Goal: Information Seeking & Learning: Find contact information

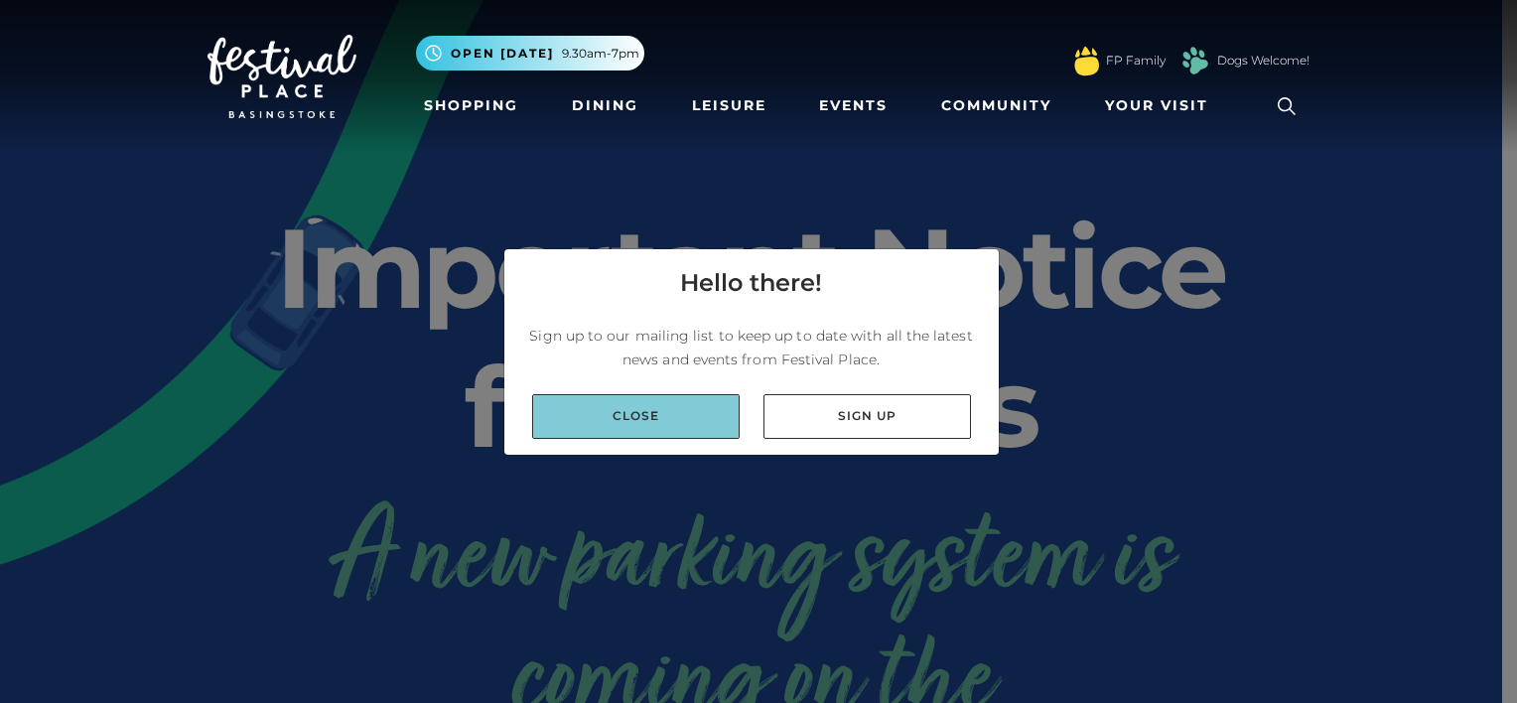
click at [669, 412] on link "Close" at bounding box center [636, 416] width 208 height 45
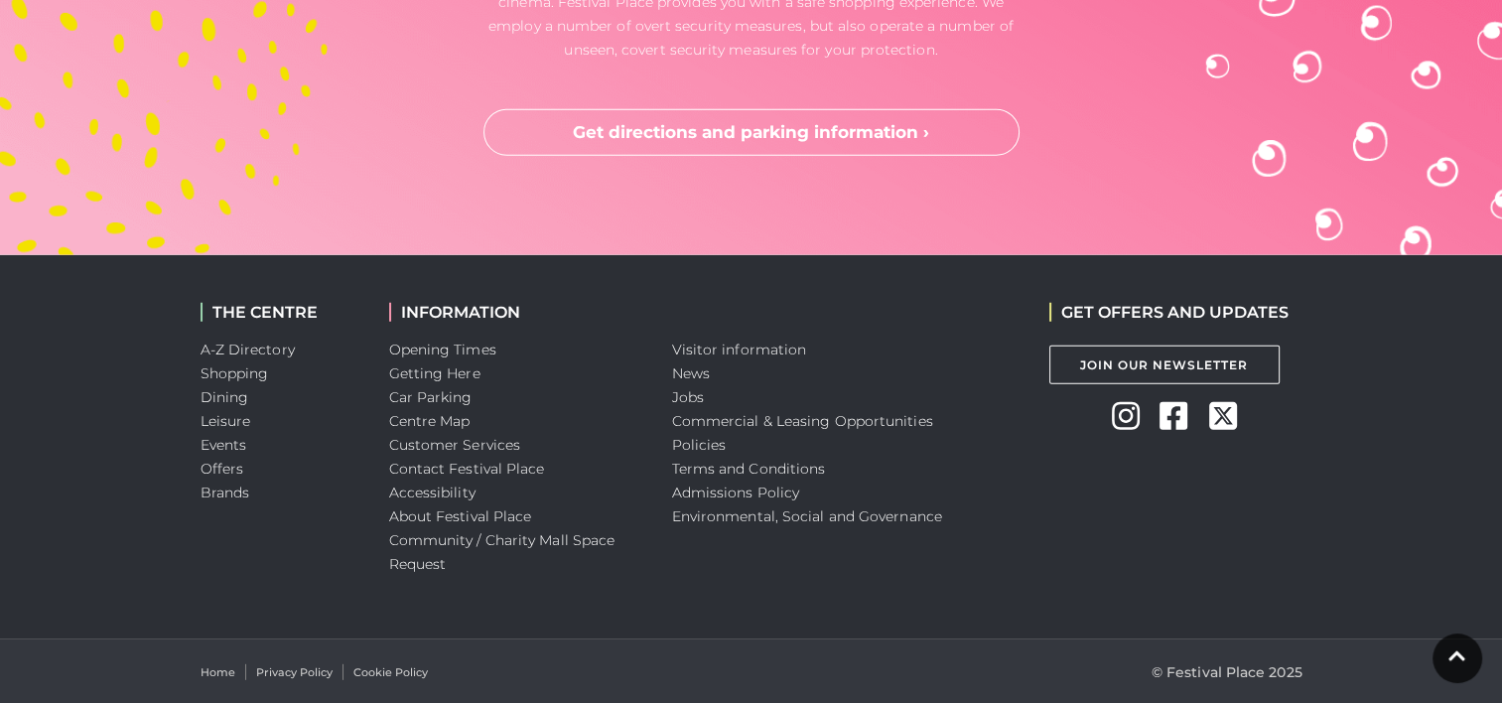
scroll to position [5408, 0]
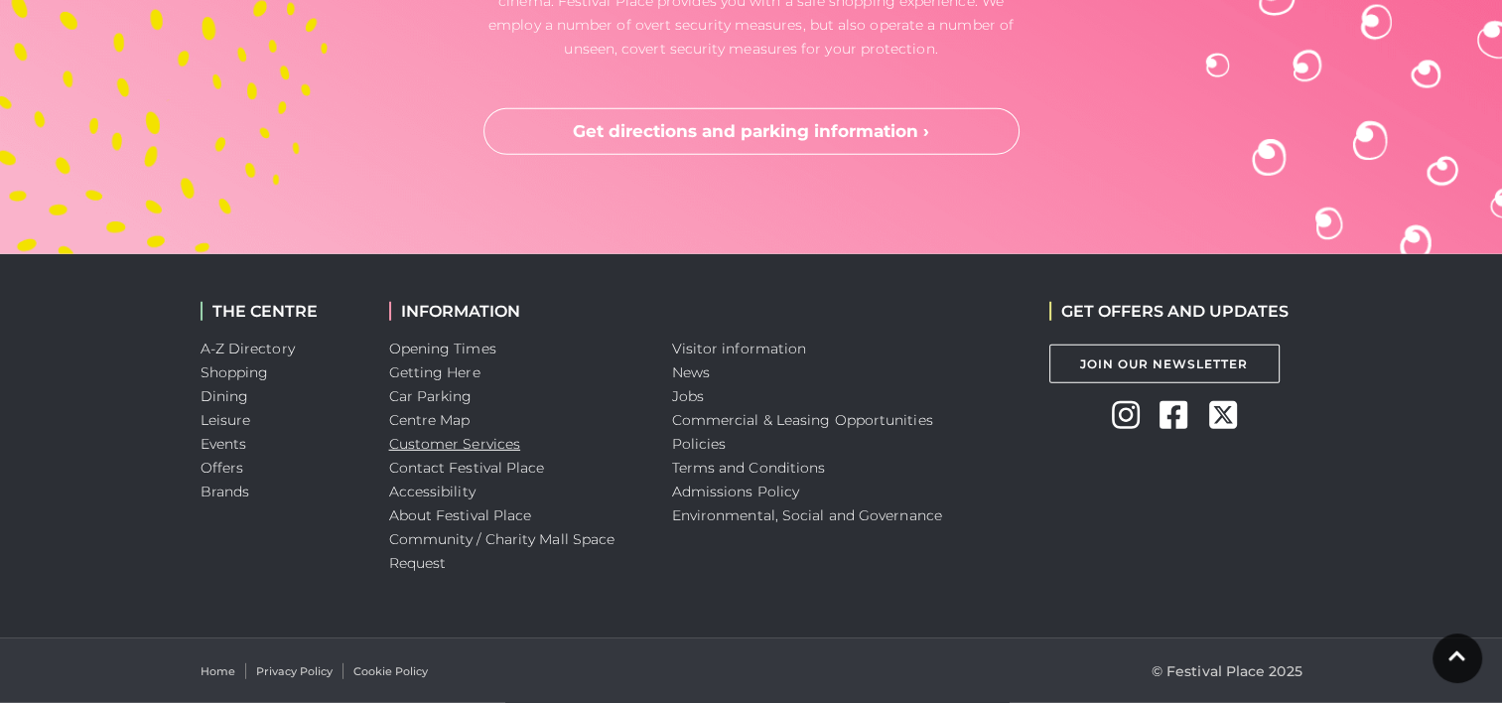
click at [485, 445] on link "Customer Services" at bounding box center [455, 444] width 132 height 18
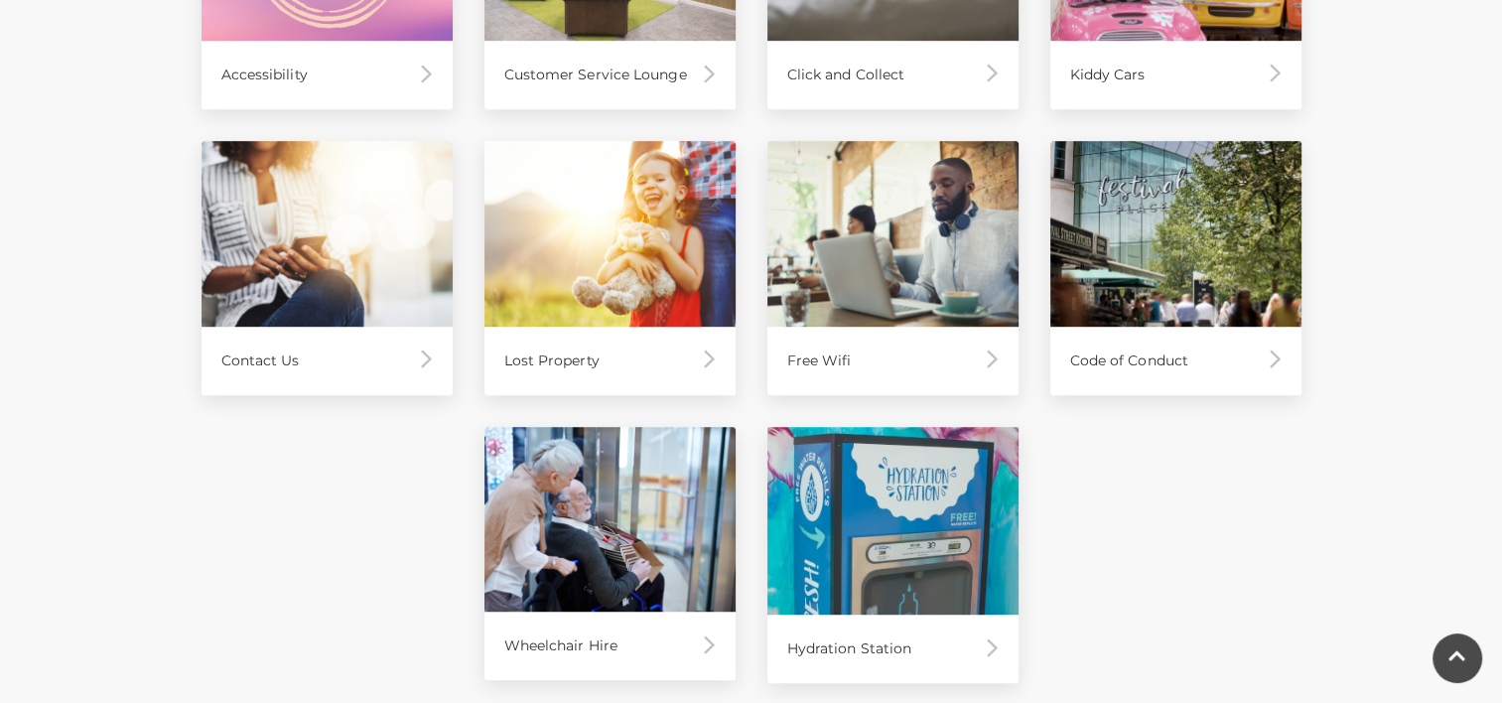
scroll to position [1092, 0]
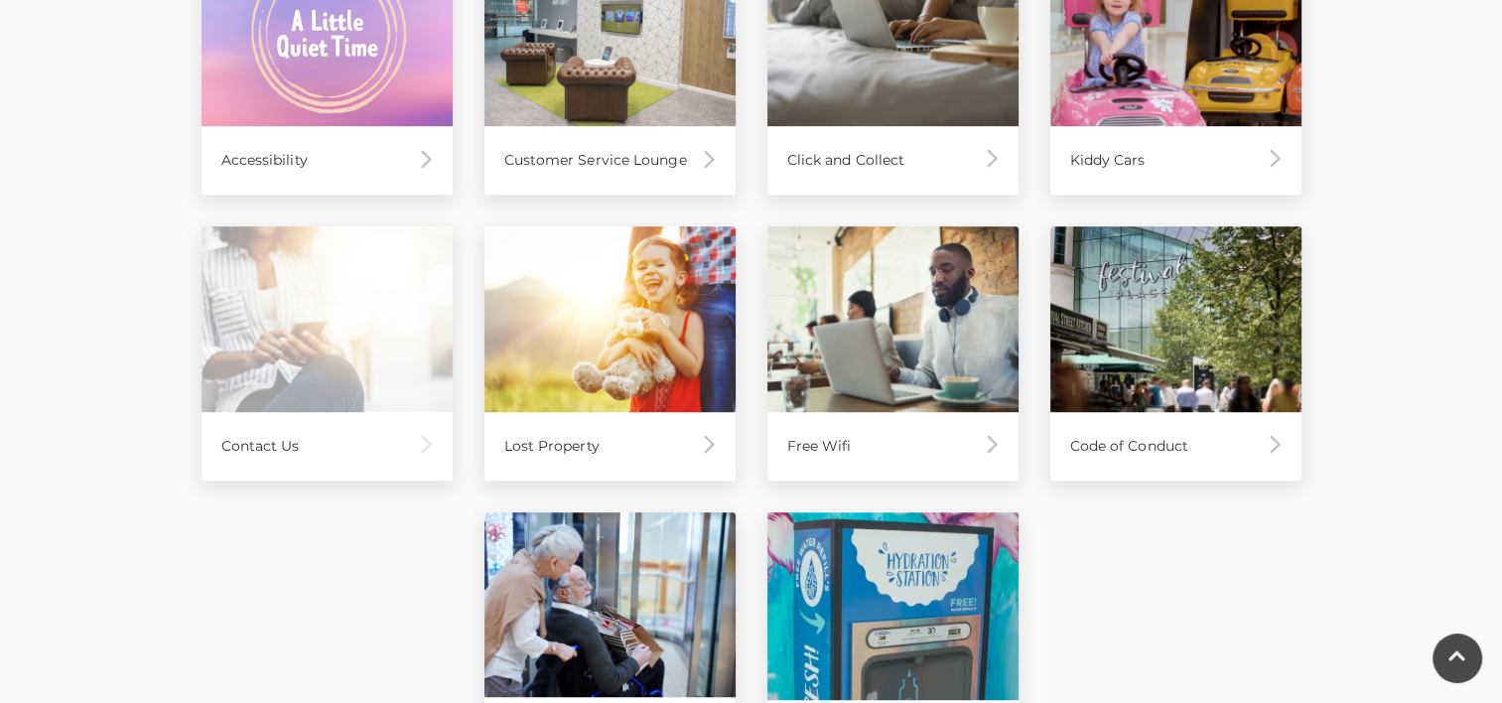
click at [366, 428] on div "Contact Us" at bounding box center [327, 446] width 251 height 69
